Goal: Information Seeking & Learning: Learn about a topic

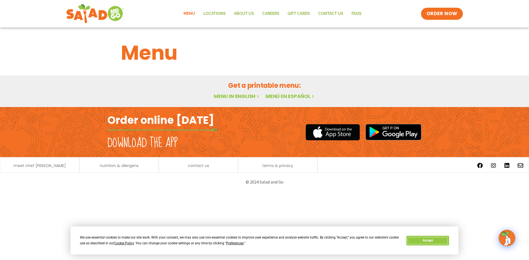
click at [425, 241] on button "Accept" at bounding box center [427, 241] width 42 height 10
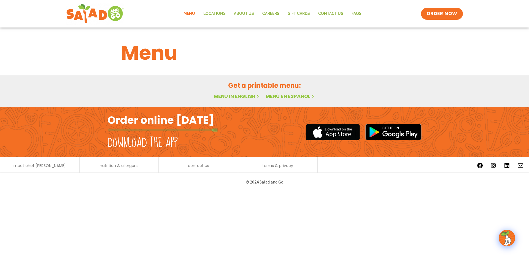
click at [190, 12] on link "Menu" at bounding box center [189, 13] width 20 height 13
click at [231, 97] on link "Menu in English" at bounding box center [237, 96] width 46 height 7
